Goal: Task Accomplishment & Management: Use online tool/utility

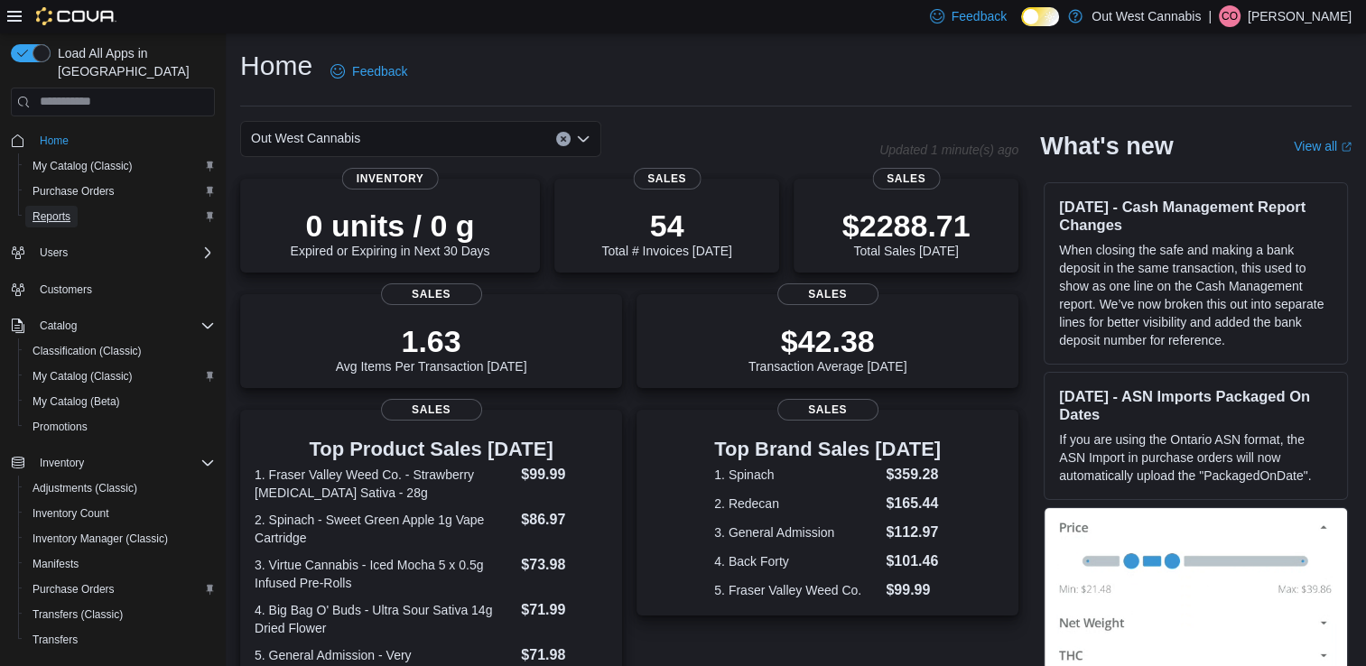
click at [65, 209] on span "Reports" at bounding box center [52, 216] width 38 height 14
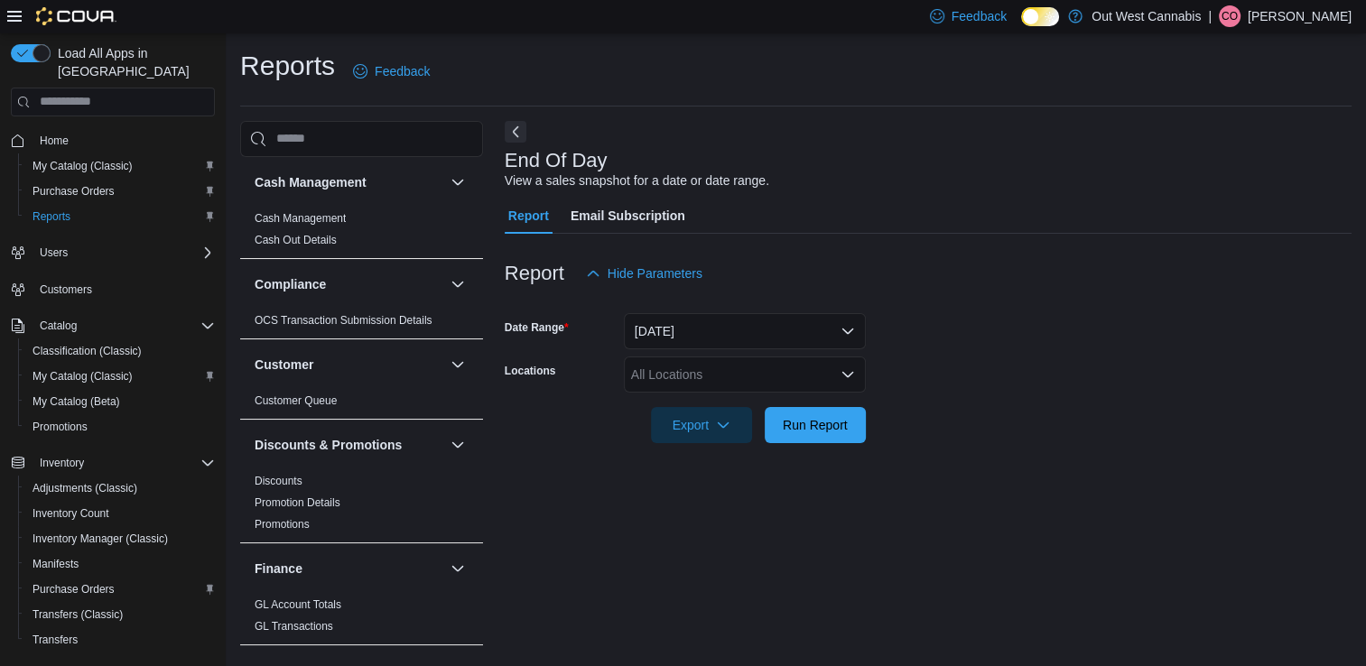
scroll to position [5, 0]
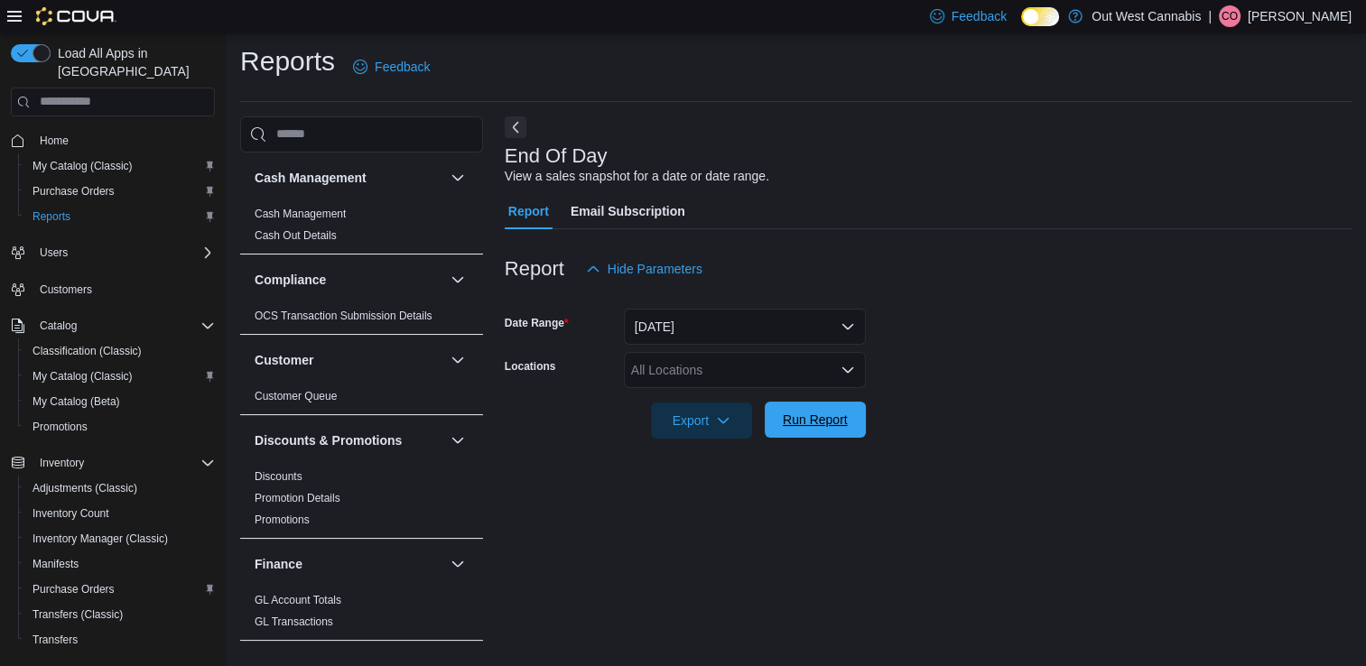
click at [808, 429] on span "Run Report" at bounding box center [815, 420] width 79 height 36
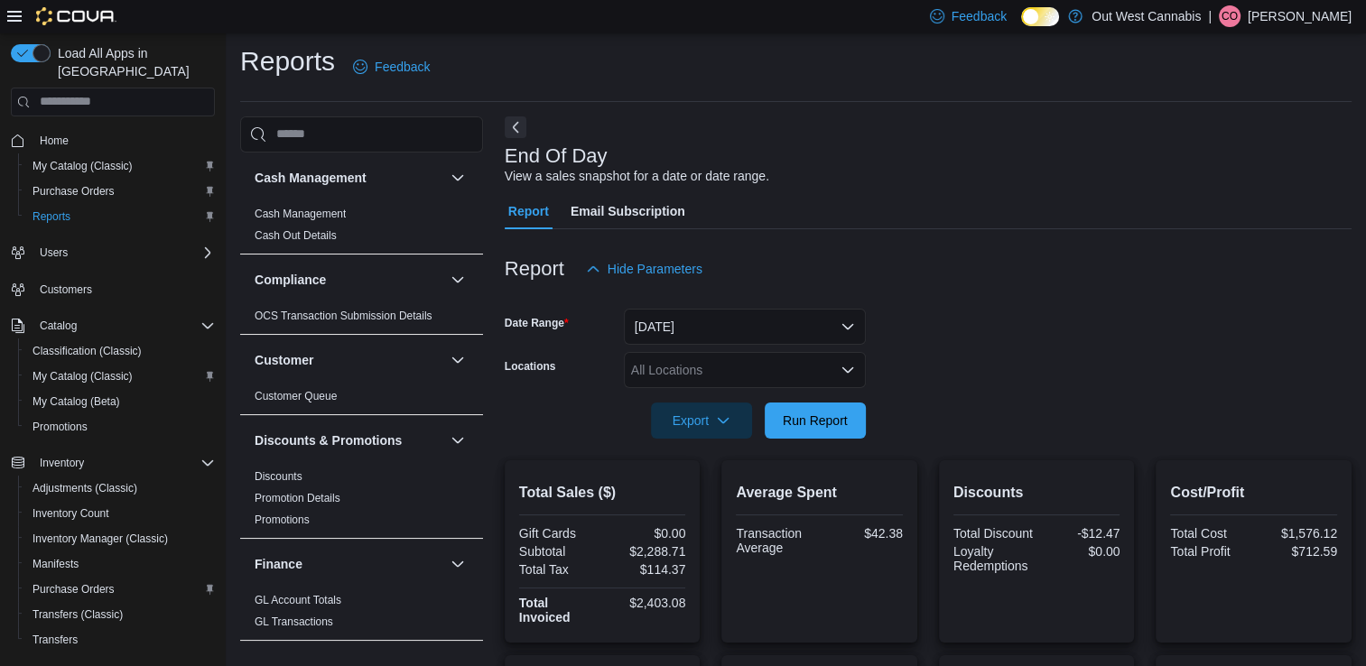
scroll to position [307, 0]
